Goal: Download file/media

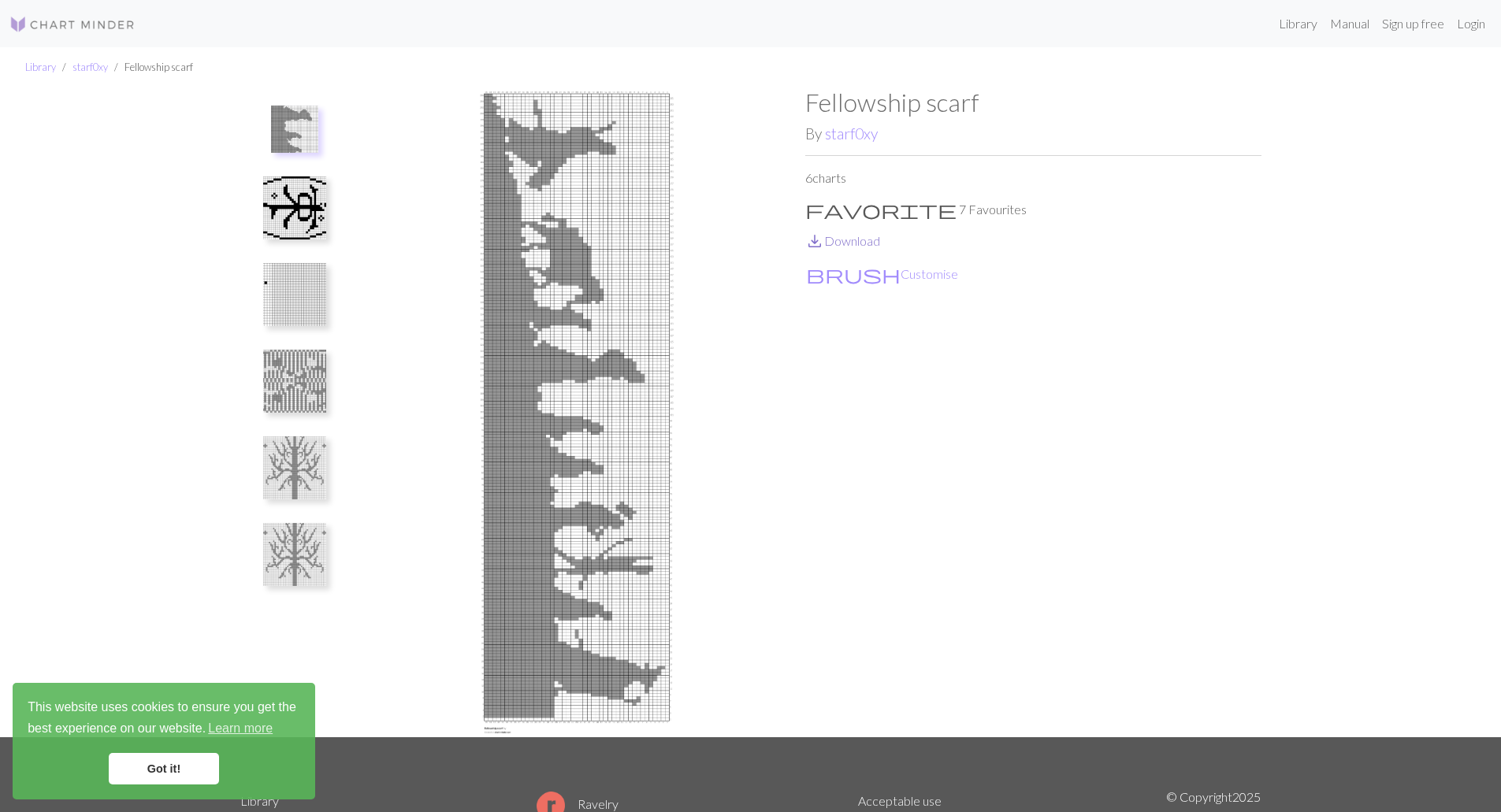
click at [836, 238] on link "save_alt Download" at bounding box center [842, 241] width 74 height 15
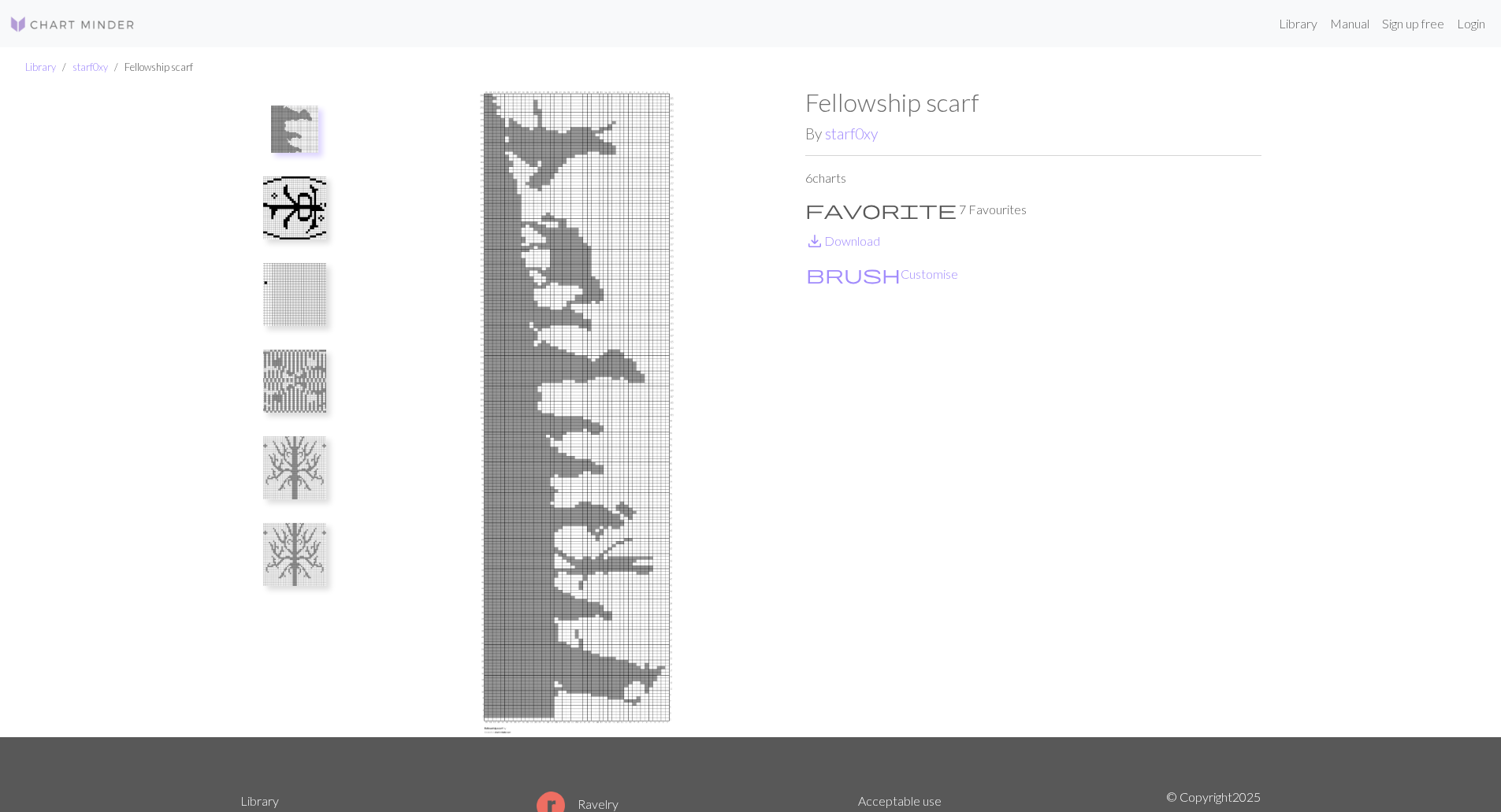
click at [296, 199] on img at bounding box center [294, 207] width 63 height 63
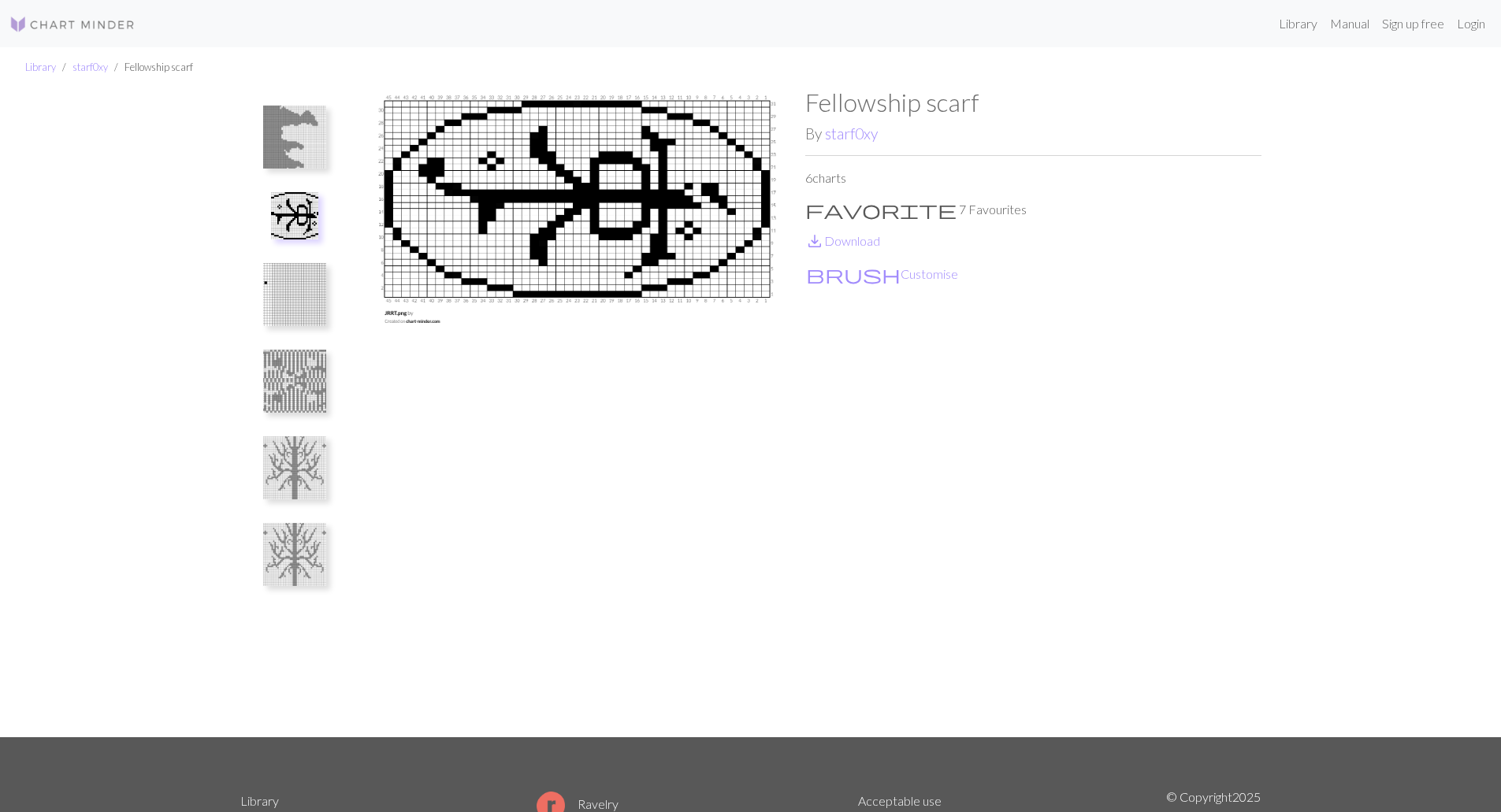
click at [295, 304] on img at bounding box center [294, 294] width 63 height 63
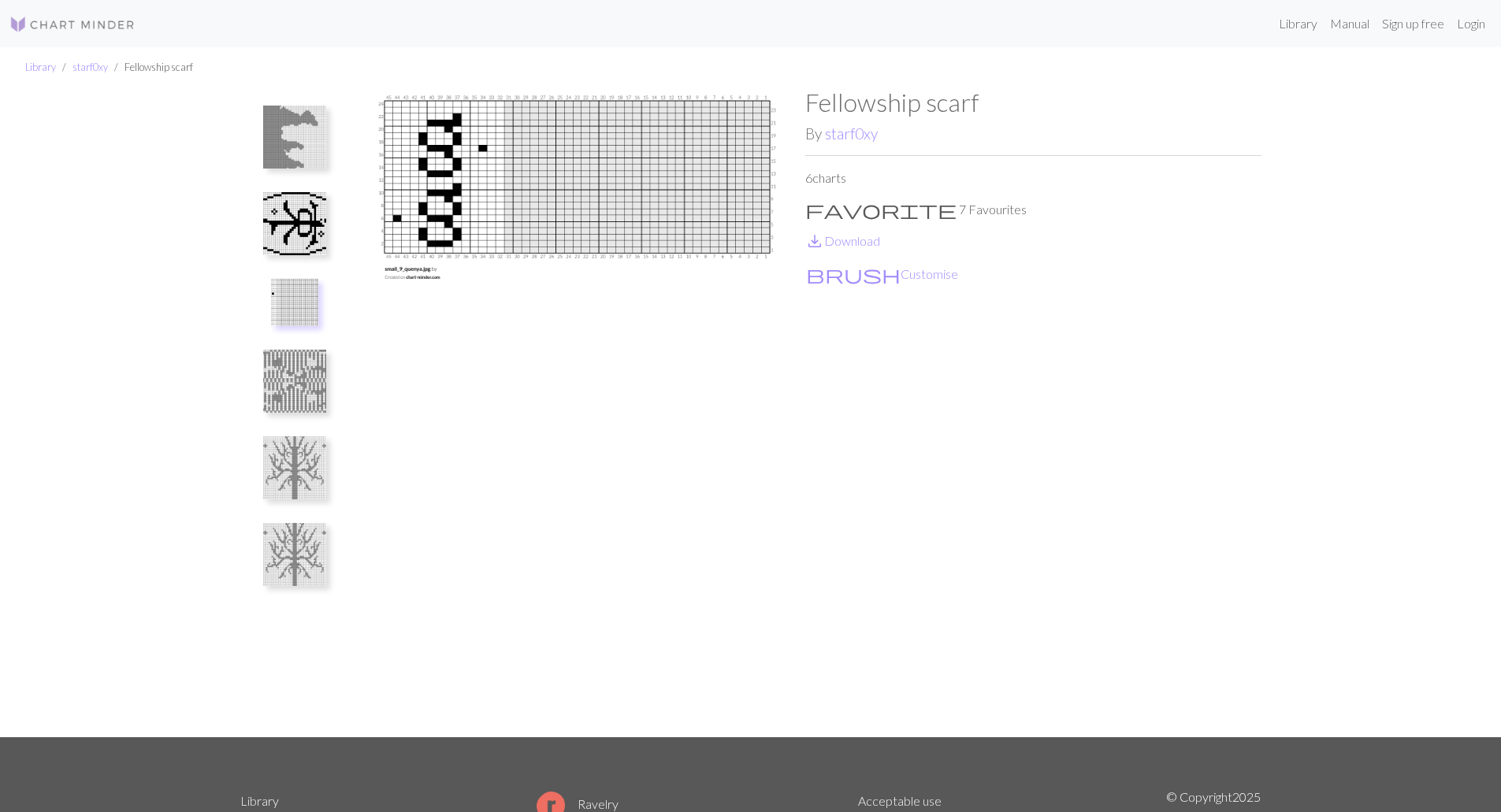
click at [309, 396] on img at bounding box center [294, 380] width 63 height 63
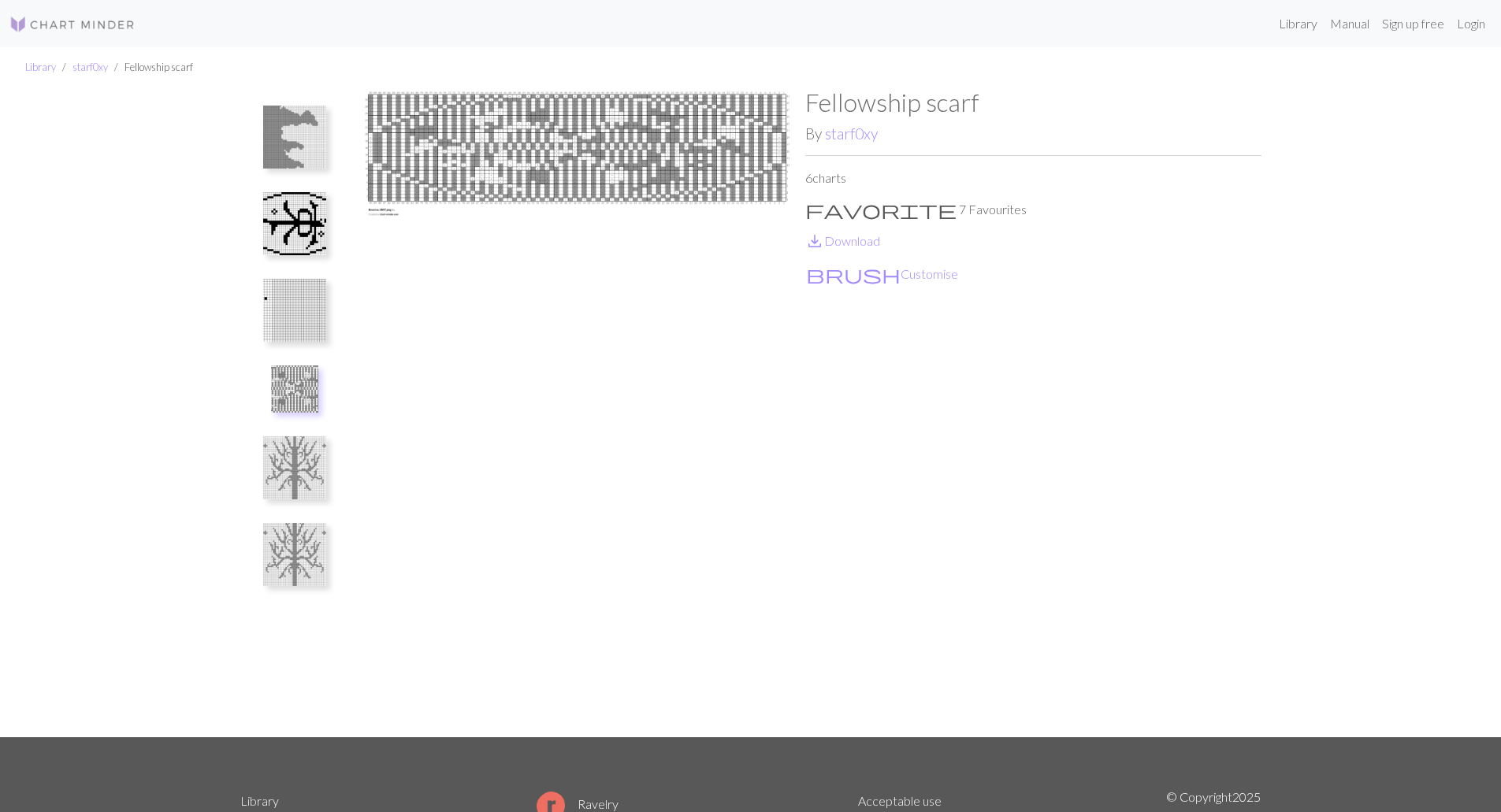
click at [508, 170] on img at bounding box center [576, 412] width 456 height 650
click at [388, 210] on img at bounding box center [576, 412] width 456 height 650
